Goal: Task Accomplishment & Management: Manage account settings

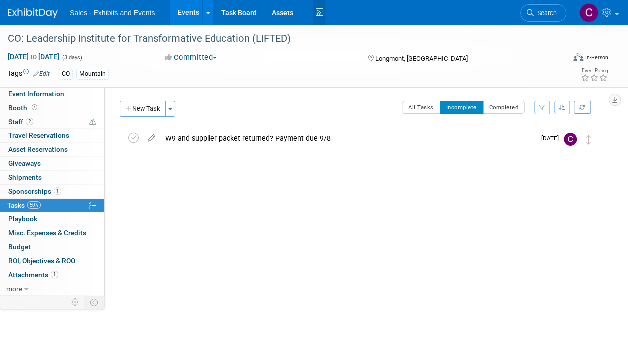
click at [315, 15] on icon at bounding box center [319, 12] width 12 height 15
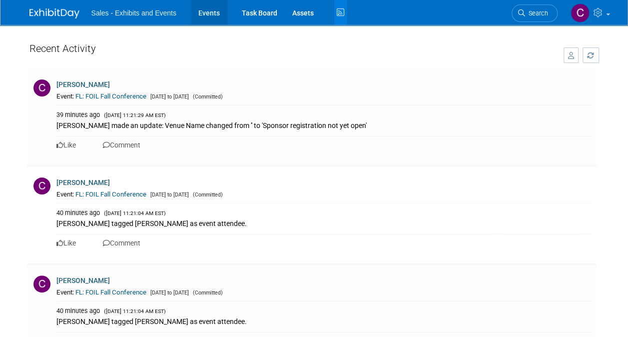
click at [215, 14] on link "Events" at bounding box center [209, 12] width 36 height 25
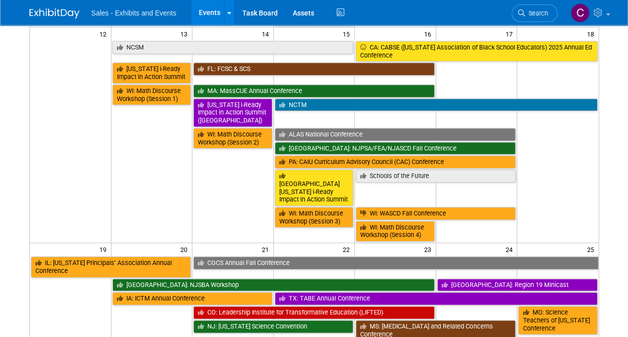
scroll to position [449, 0]
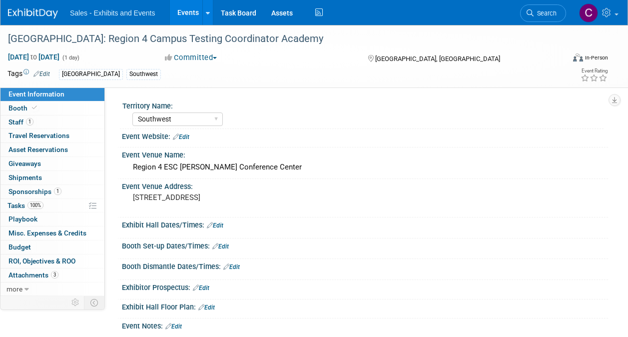
select select "Southwest"
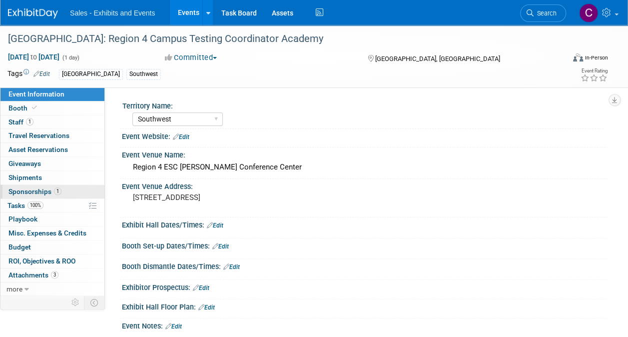
click at [24, 188] on span "Sponsorships 1" at bounding box center [34, 191] width 53 height 8
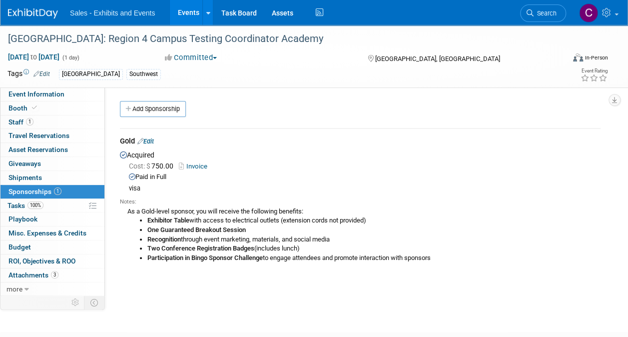
click at [203, 165] on link "Invoice" at bounding box center [195, 165] width 32 height 7
click at [150, 141] on link "Edit" at bounding box center [145, 140] width 16 height 7
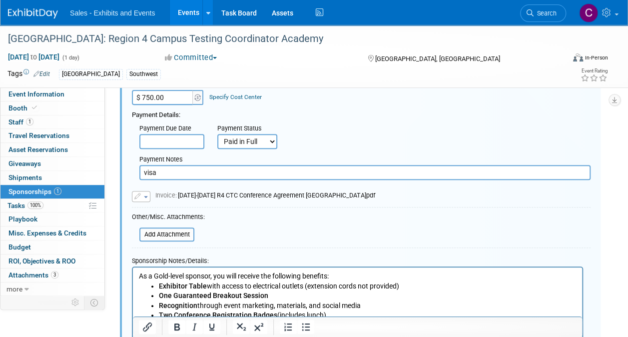
scroll to position [135, 0]
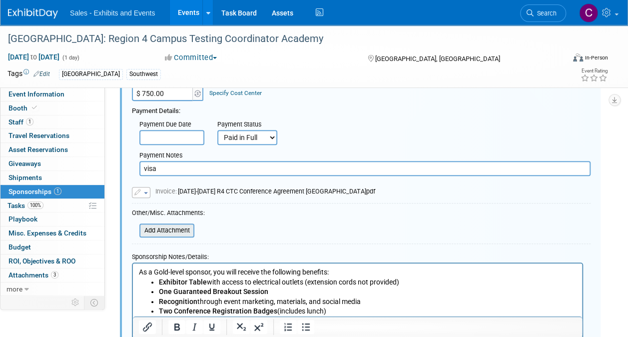
click at [151, 233] on input "file" at bounding box center [133, 230] width 119 height 12
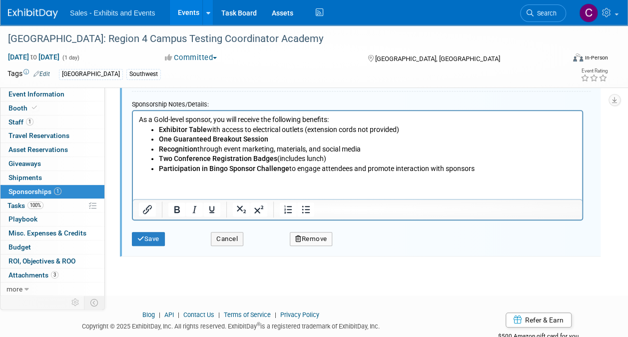
scroll to position [304, 0]
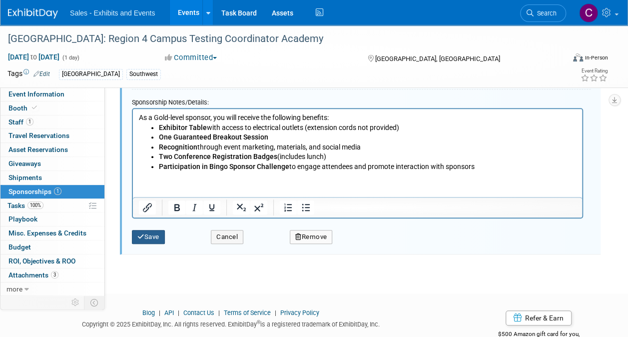
click at [149, 242] on button "Save" at bounding box center [148, 237] width 33 height 14
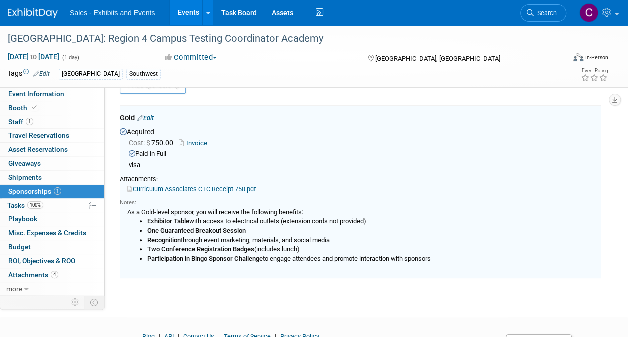
scroll to position [14, 0]
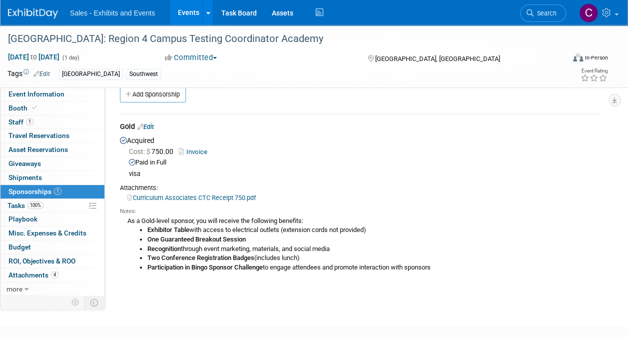
click at [205, 148] on link "Invoice" at bounding box center [195, 151] width 32 height 7
click at [189, 9] on link "Events" at bounding box center [188, 12] width 36 height 25
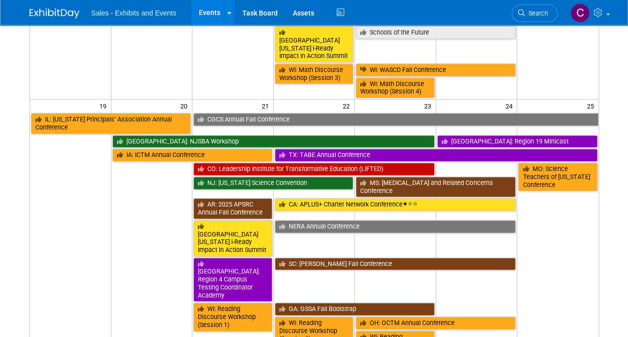
scroll to position [633, 0]
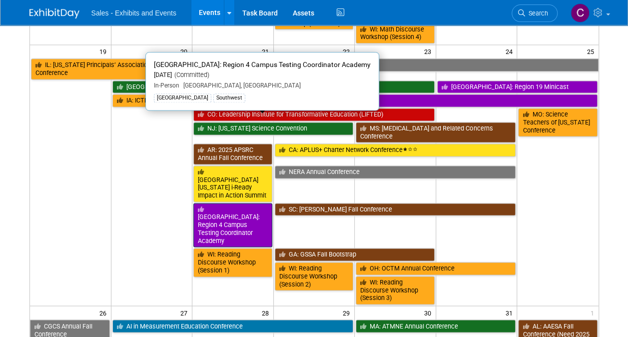
click at [244, 203] on link "[GEOGRAPHIC_DATA]: Region 4 Campus Testing Coordinator Academy" at bounding box center [232, 225] width 79 height 44
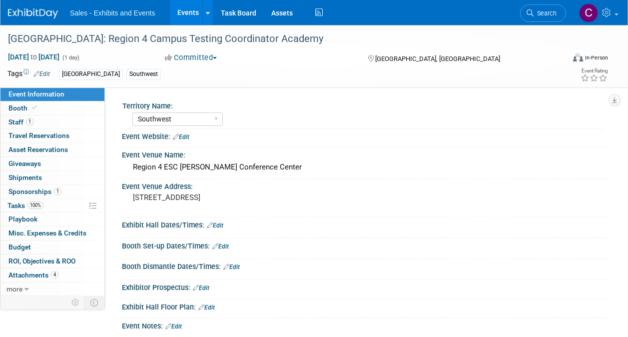
select select "Southwest"
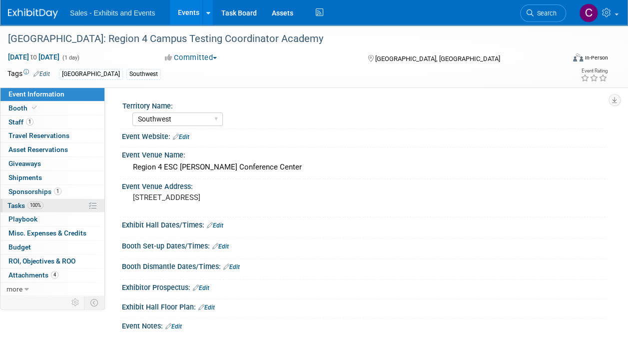
click at [20, 205] on span "Tasks 100%" at bounding box center [25, 205] width 36 height 8
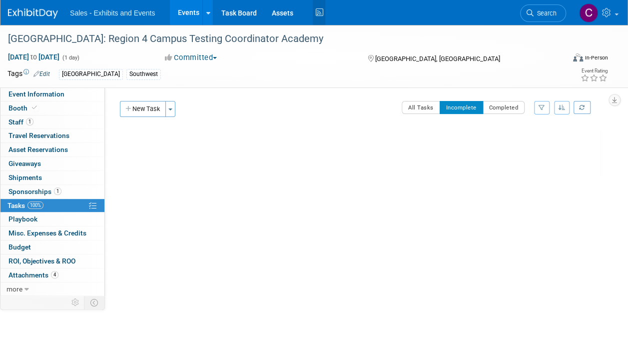
click at [316, 13] on icon at bounding box center [319, 12] width 12 height 15
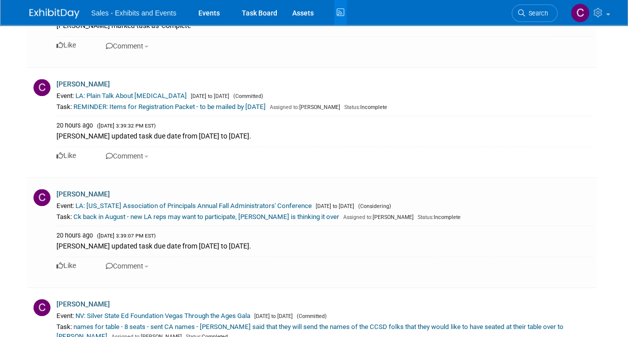
scroll to position [4043, 0]
